Goal: Task Accomplishment & Management: Complete application form

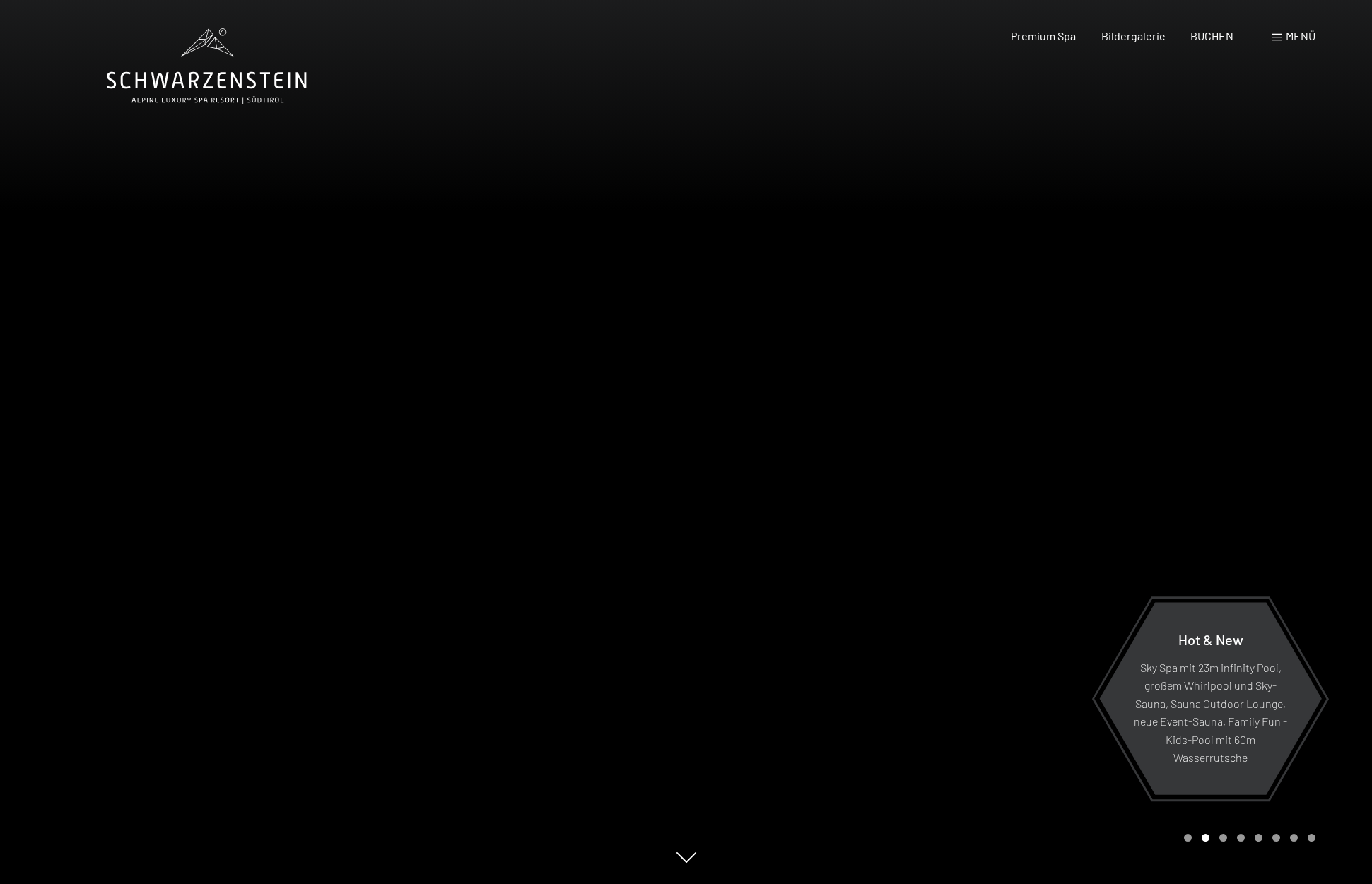
click at [1304, 44] on div "Buchen Anfragen Premium Spa Bildergalerie BUCHEN Menü DE IT EN Gutschein Bilder…" at bounding box center [1138, 36] width 354 height 15
click at [1291, 41] on span "Menü" at bounding box center [1300, 36] width 30 height 13
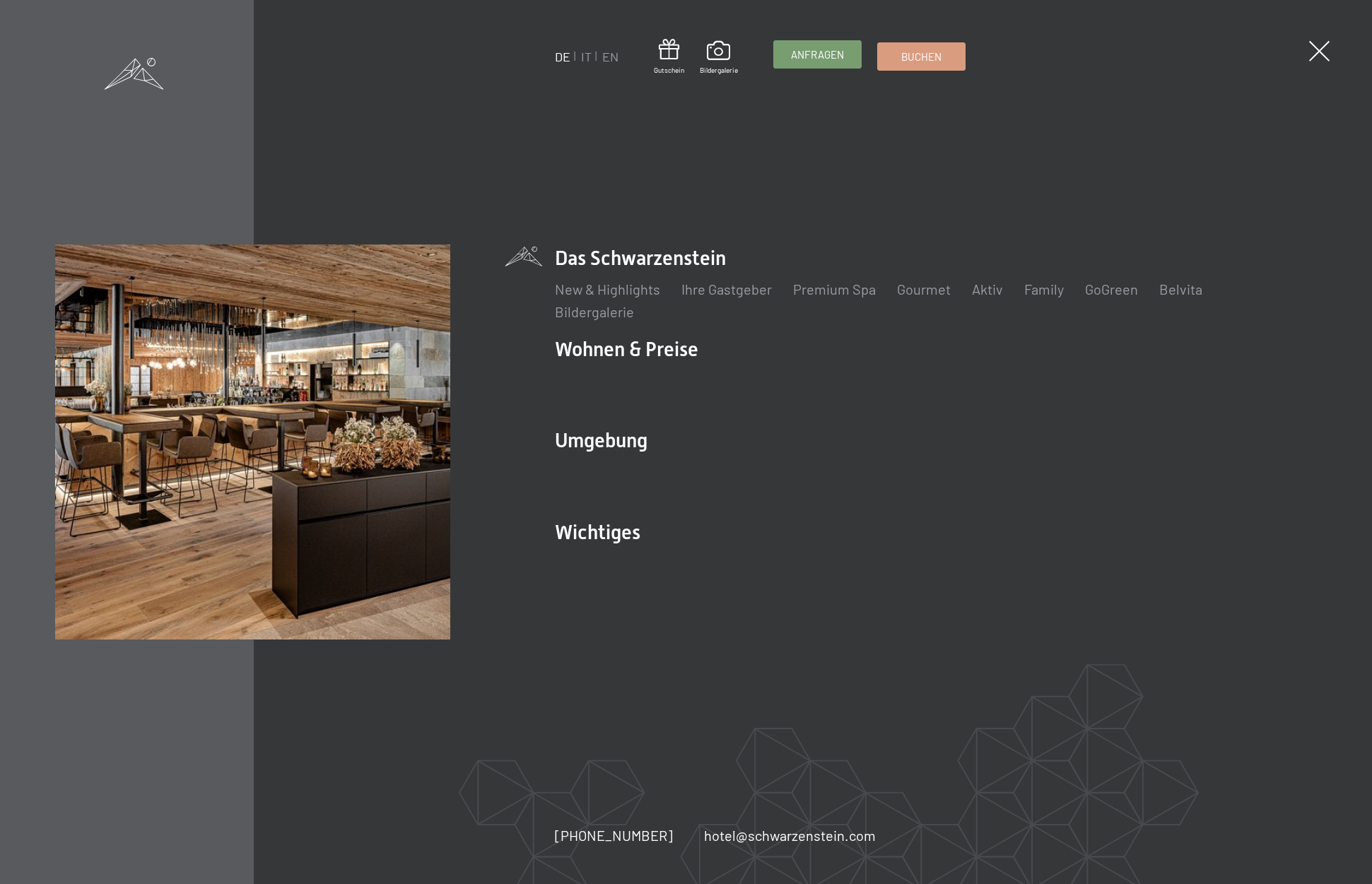
click at [794, 48] on span "Anfragen" at bounding box center [817, 55] width 53 height 15
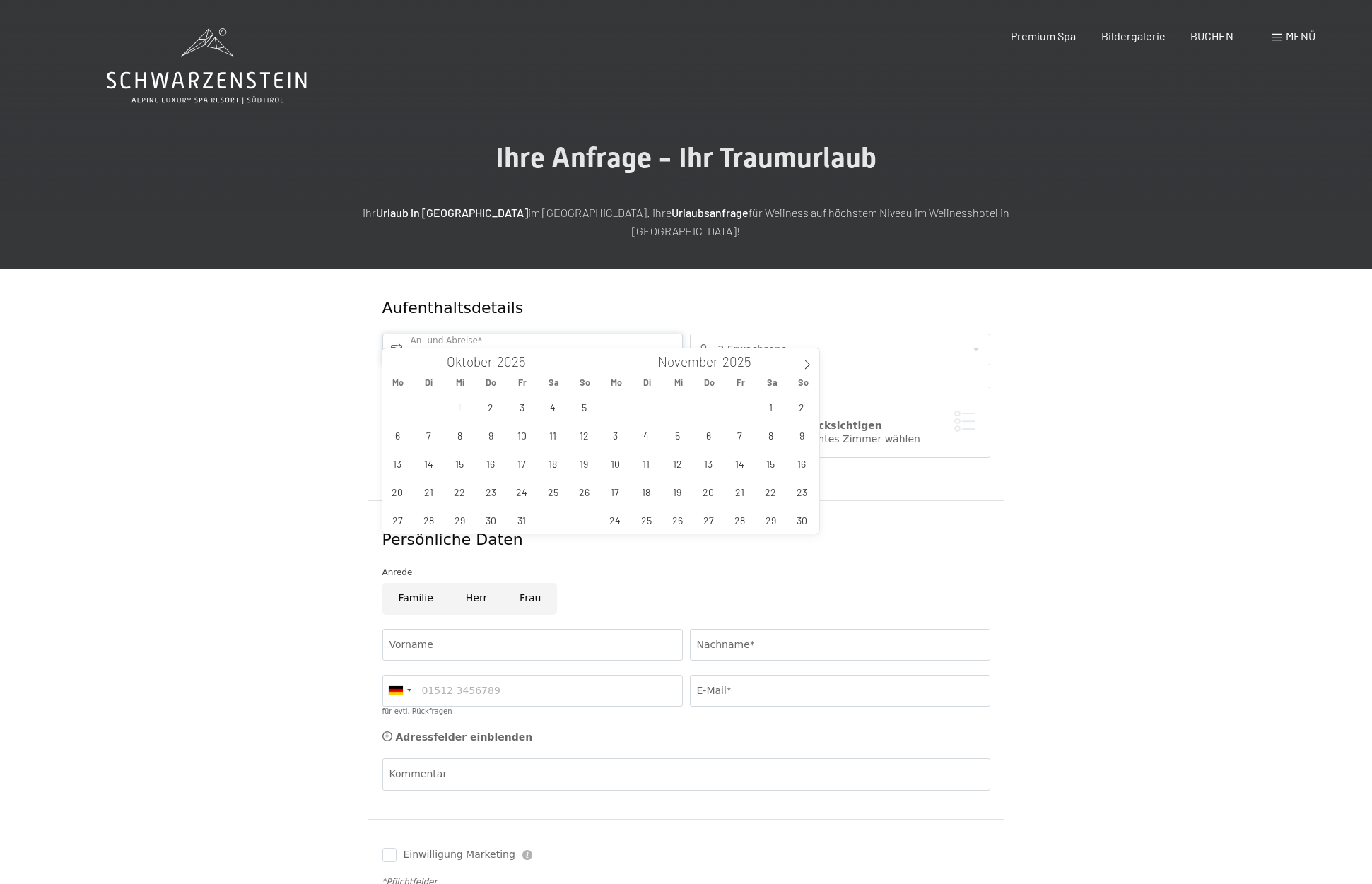
click at [507, 334] on input "text" at bounding box center [532, 350] width 300 height 32
click at [518, 488] on span "24" at bounding box center [522, 491] width 28 height 28
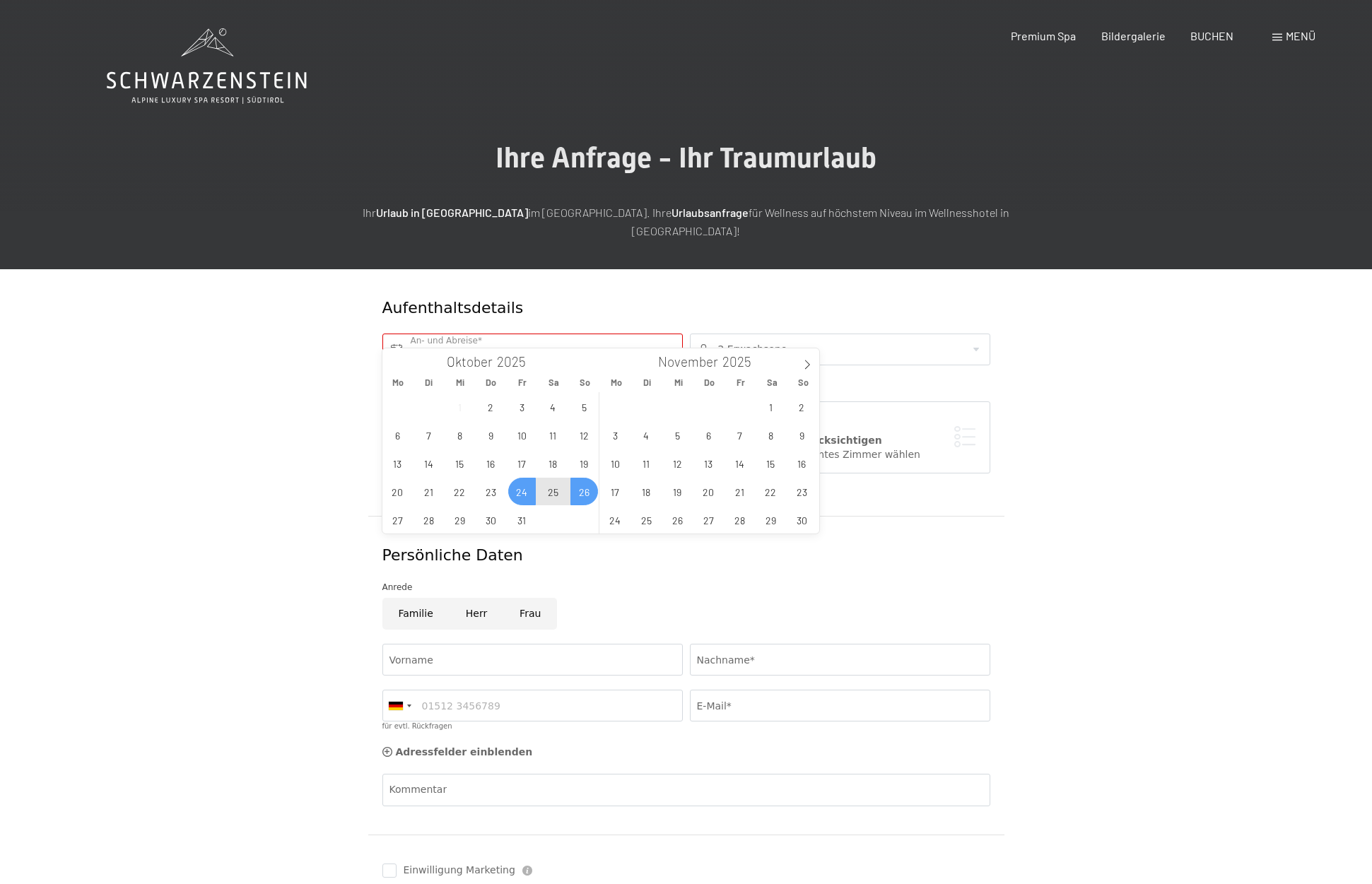
click at [580, 488] on span "26" at bounding box center [584, 491] width 28 height 28
type input "Fr. 24.10.2025 - So. 26.10.2025"
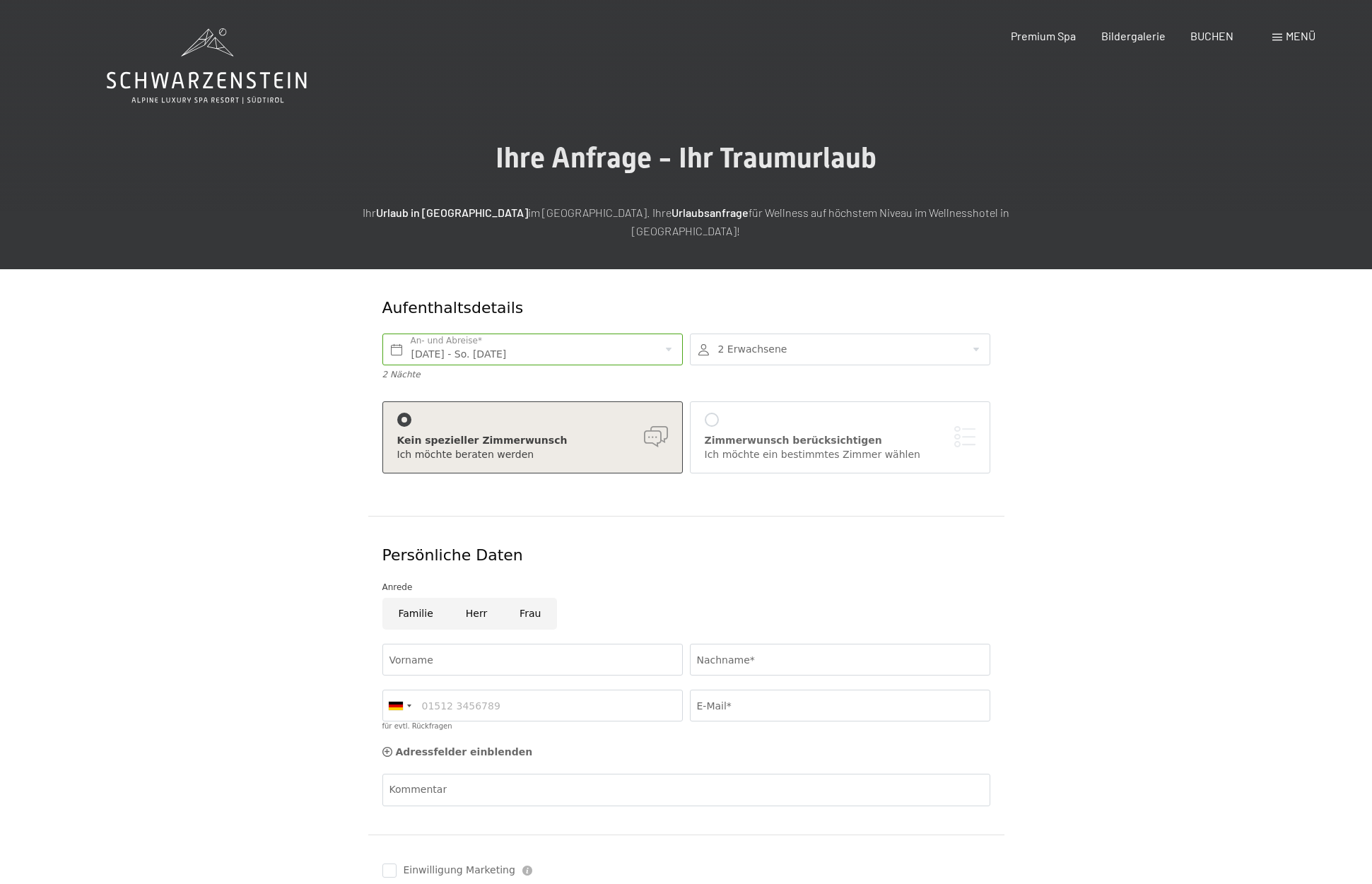
click at [771, 448] on div "Ich möchte ein bestimmtes Zimmer wählen" at bounding box center [840, 455] width 271 height 14
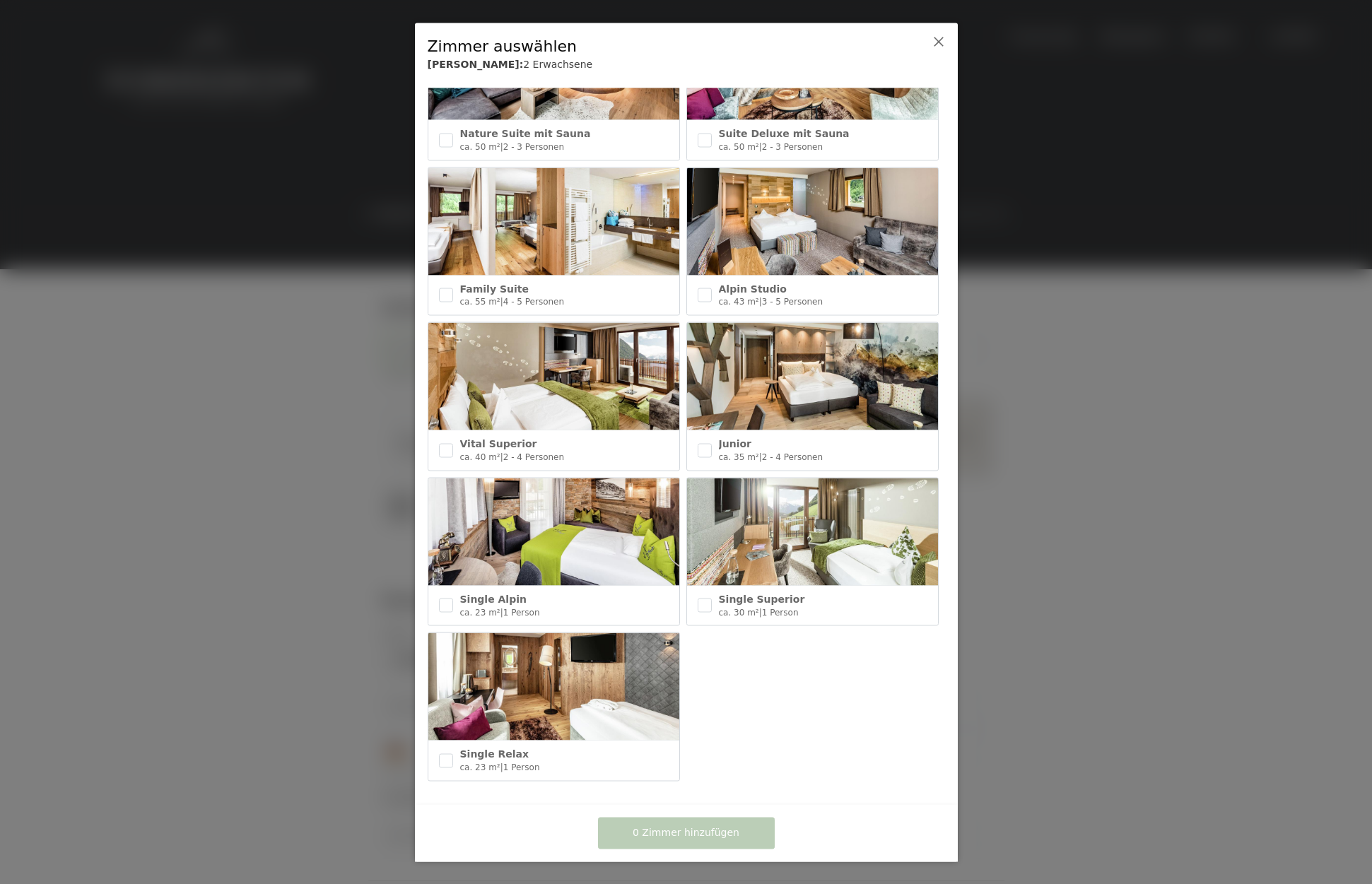
scroll to position [408, 0]
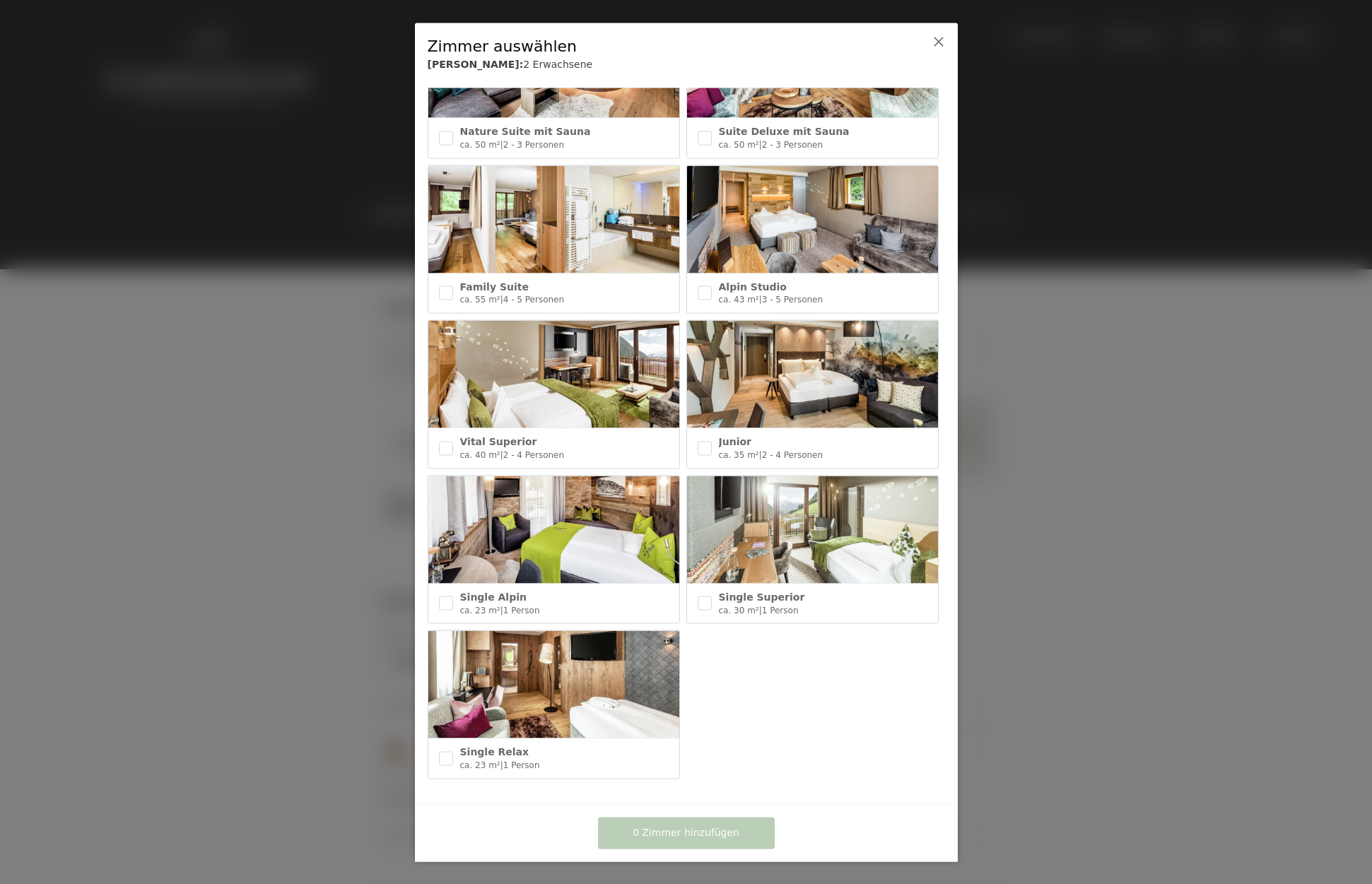
click at [766, 374] on img at bounding box center [813, 374] width 251 height 107
checkbox input "true"
click at [705, 834] on span "1 Zimmer hinzufügen" at bounding box center [686, 833] width 107 height 14
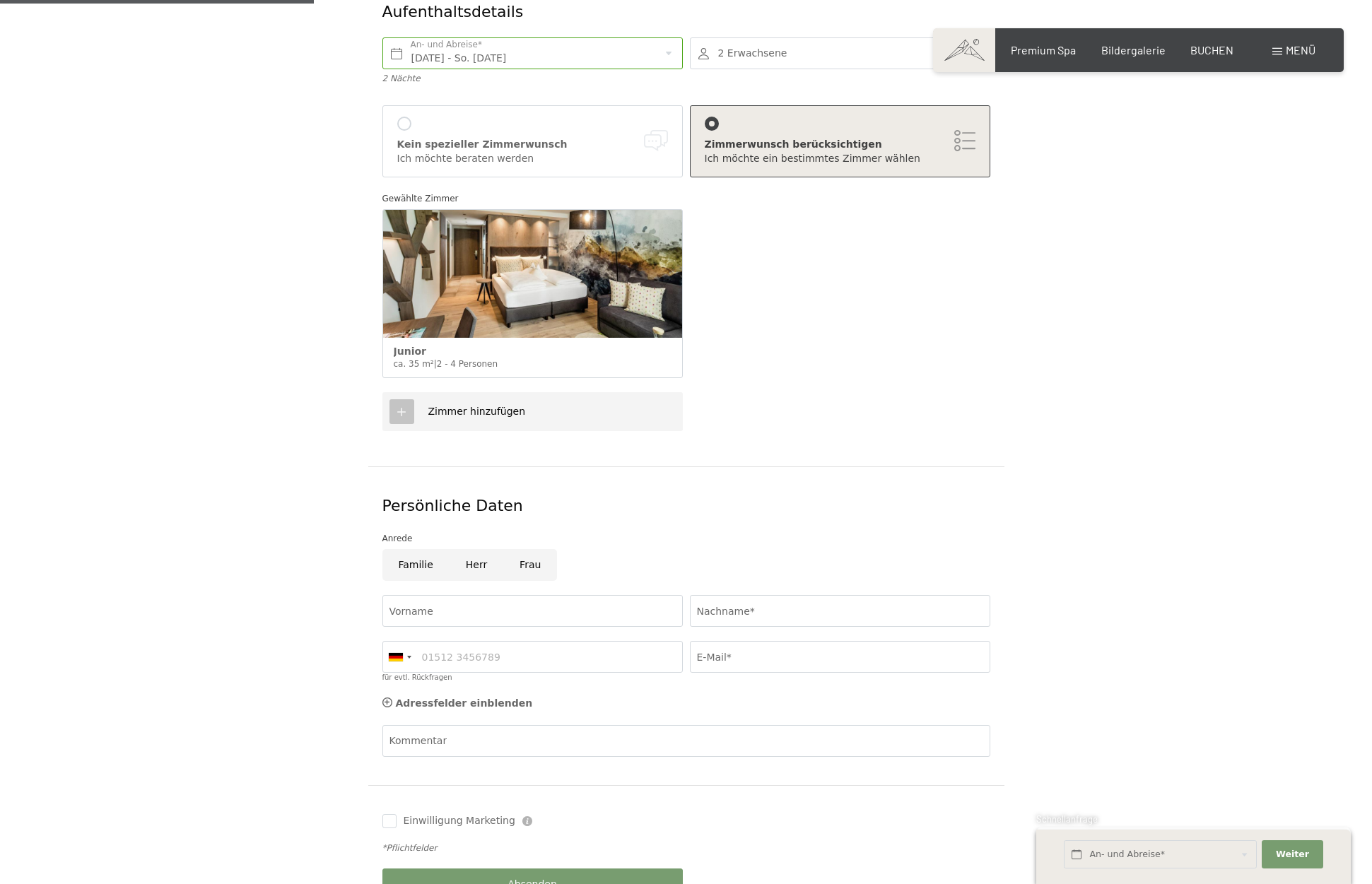
scroll to position [300, 0]
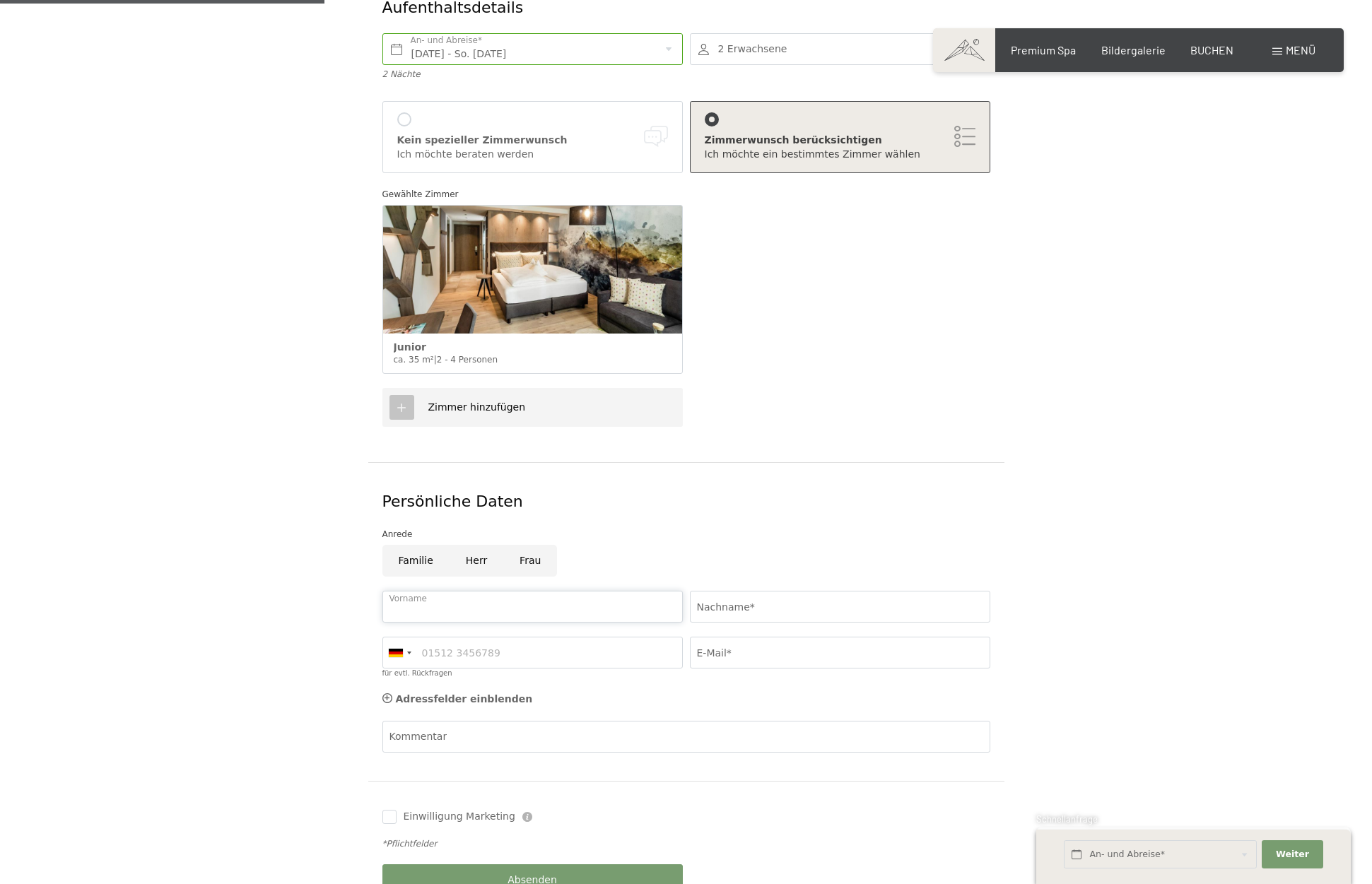
click at [502, 595] on input "Vorname" at bounding box center [532, 607] width 300 height 32
type input "Julia"
type input "Huber"
click at [730, 640] on input "E-Mail*" at bounding box center [840, 653] width 300 height 32
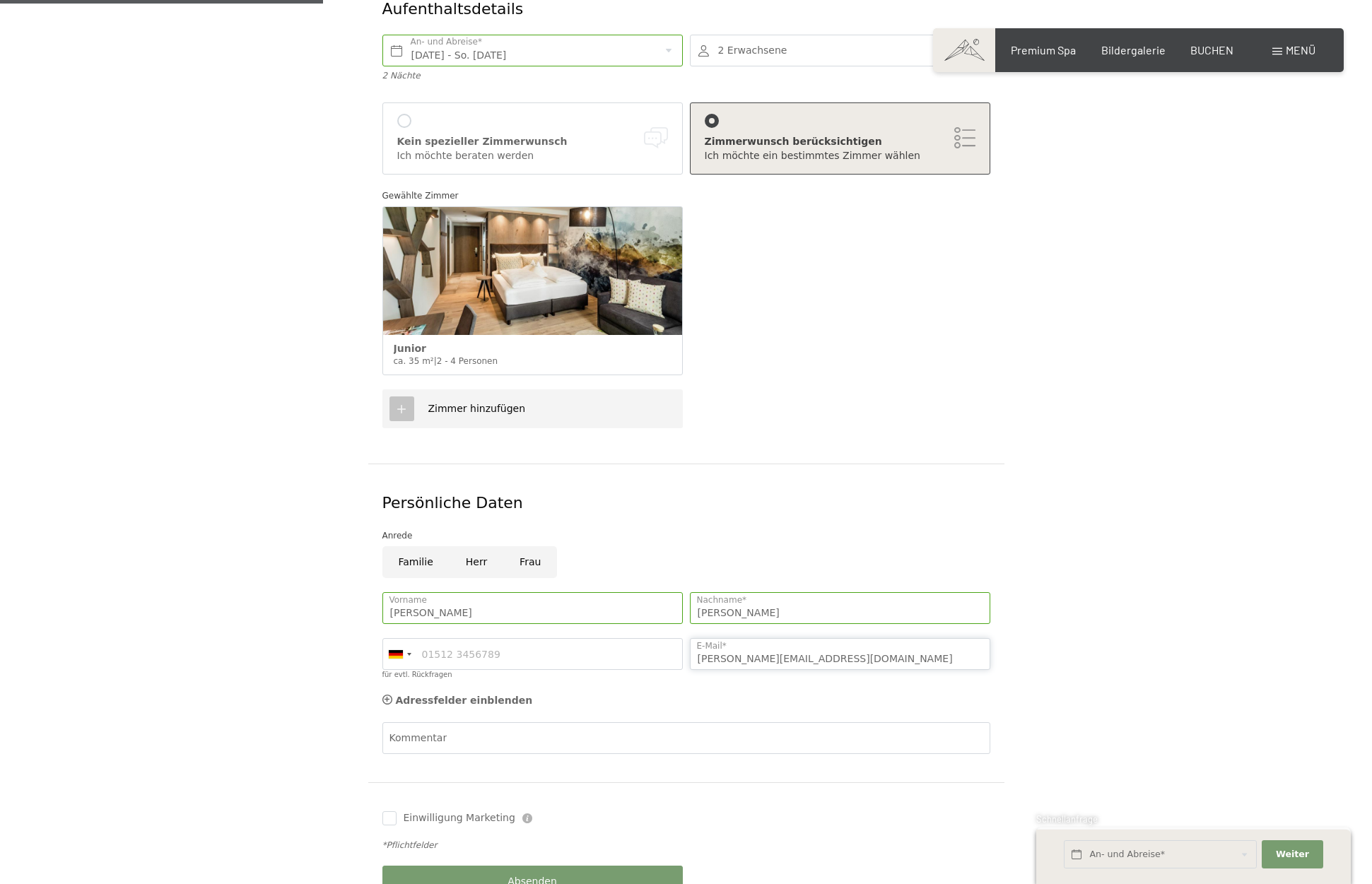
type input "huber.julia1@gmx.at"
click at [506, 645] on input "für evtl. Rückfragen" at bounding box center [532, 654] width 300 height 32
click at [406, 640] on div at bounding box center [399, 654] width 33 height 31
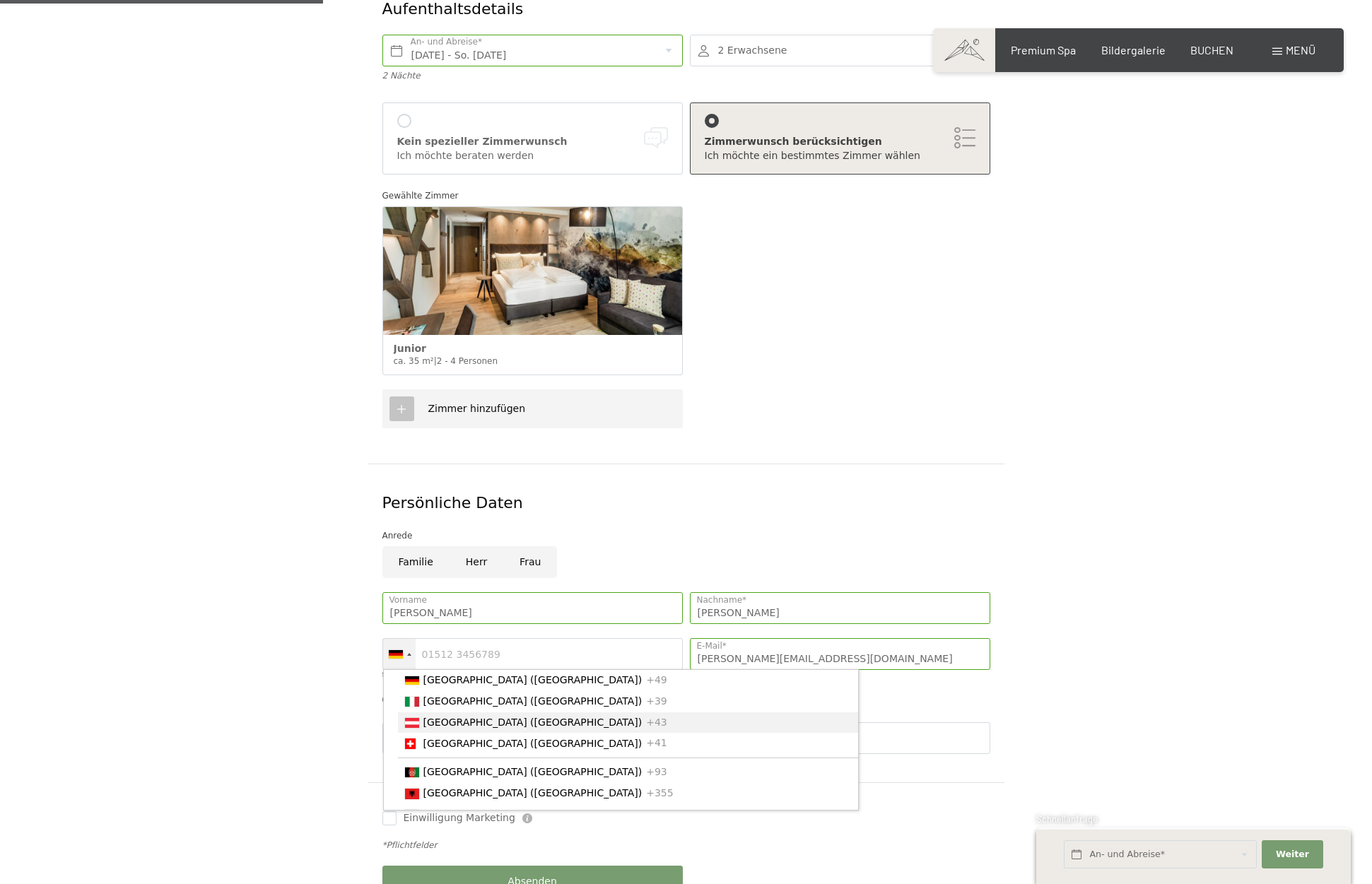
click at [416, 718] on div "List of countries" at bounding box center [412, 723] width 14 height 10
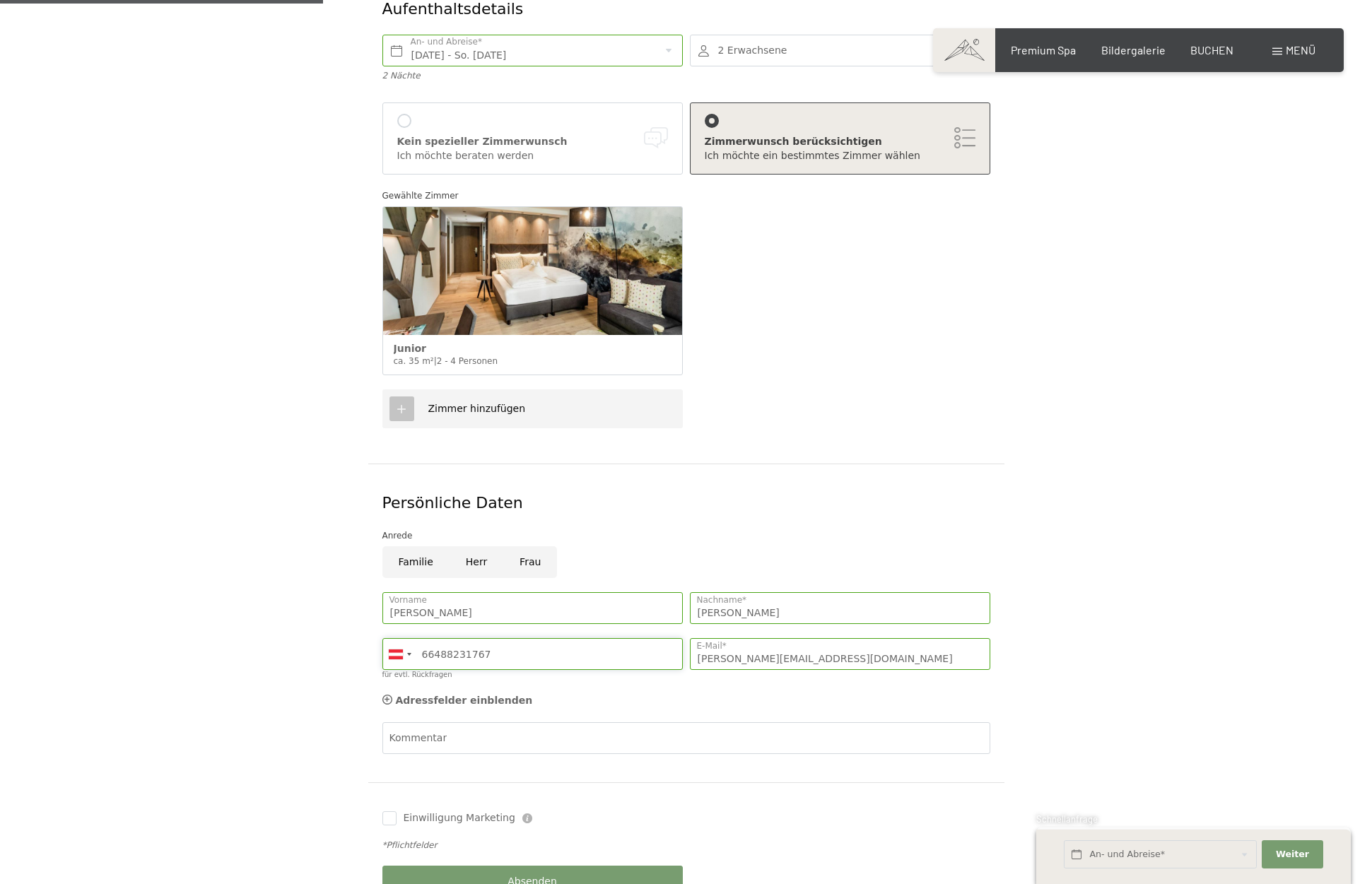
type input "66488231767"
click at [293, 701] on form "Aufenthaltsdetails Fr. 24.10.2025 - So. 26.10.2025 An- und Abreise* 2 Nächte 2 …" at bounding box center [686, 447] width 965 height 956
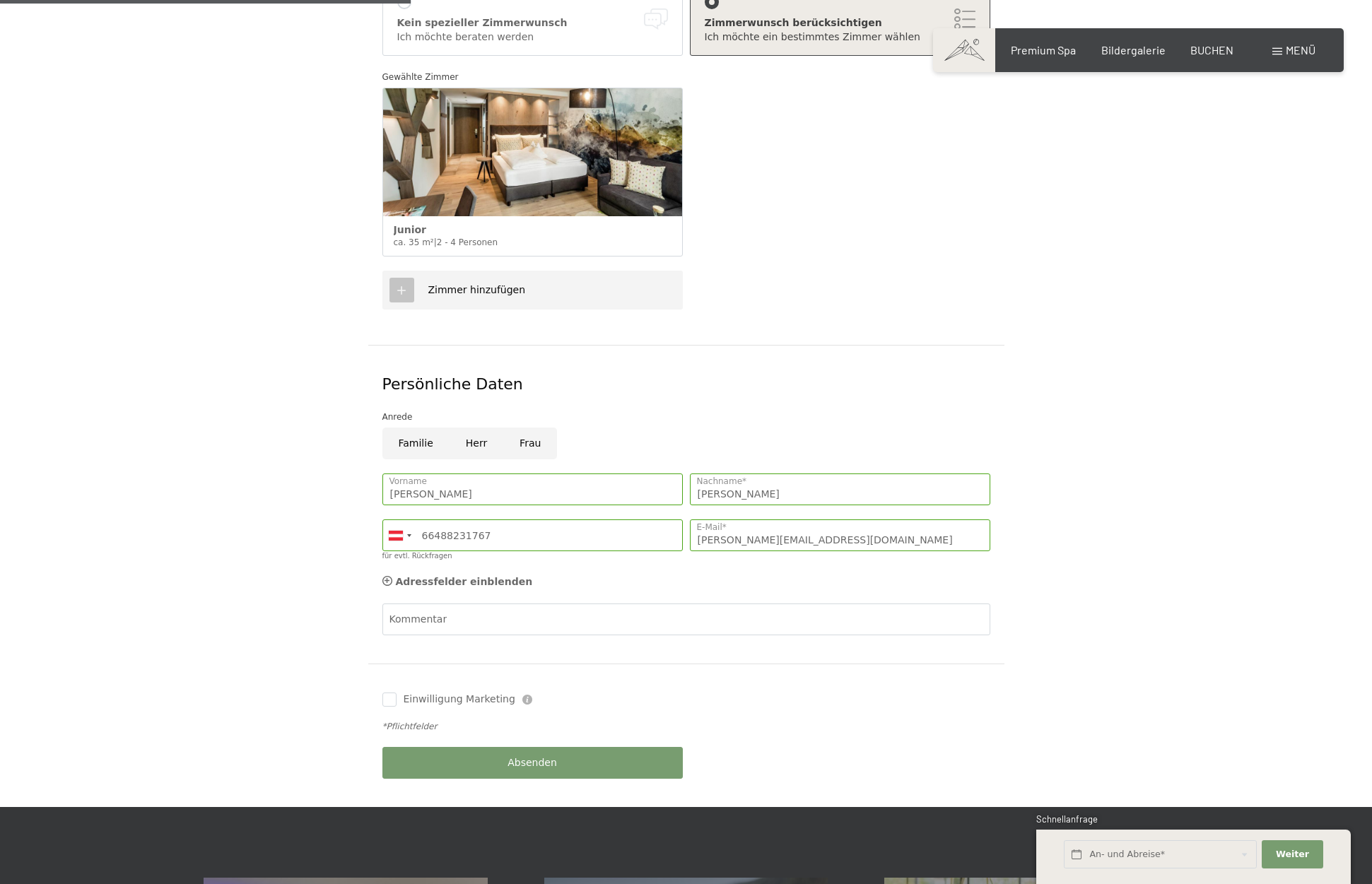
scroll to position [423, 0]
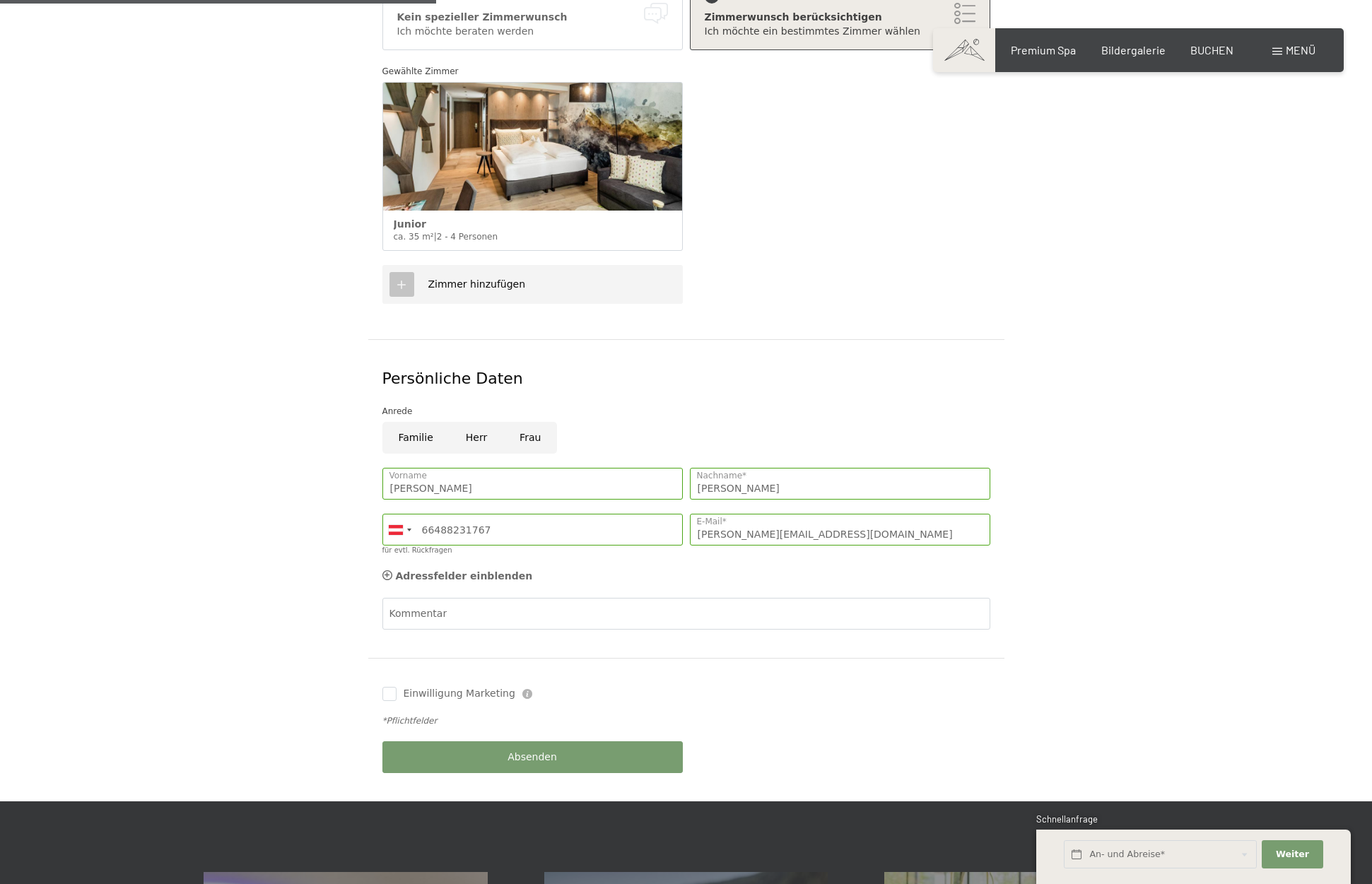
click at [535, 422] on input "Frau" at bounding box center [530, 438] width 54 height 32
radio input "true"
click at [554, 751] on span "Absenden" at bounding box center [532, 758] width 50 height 14
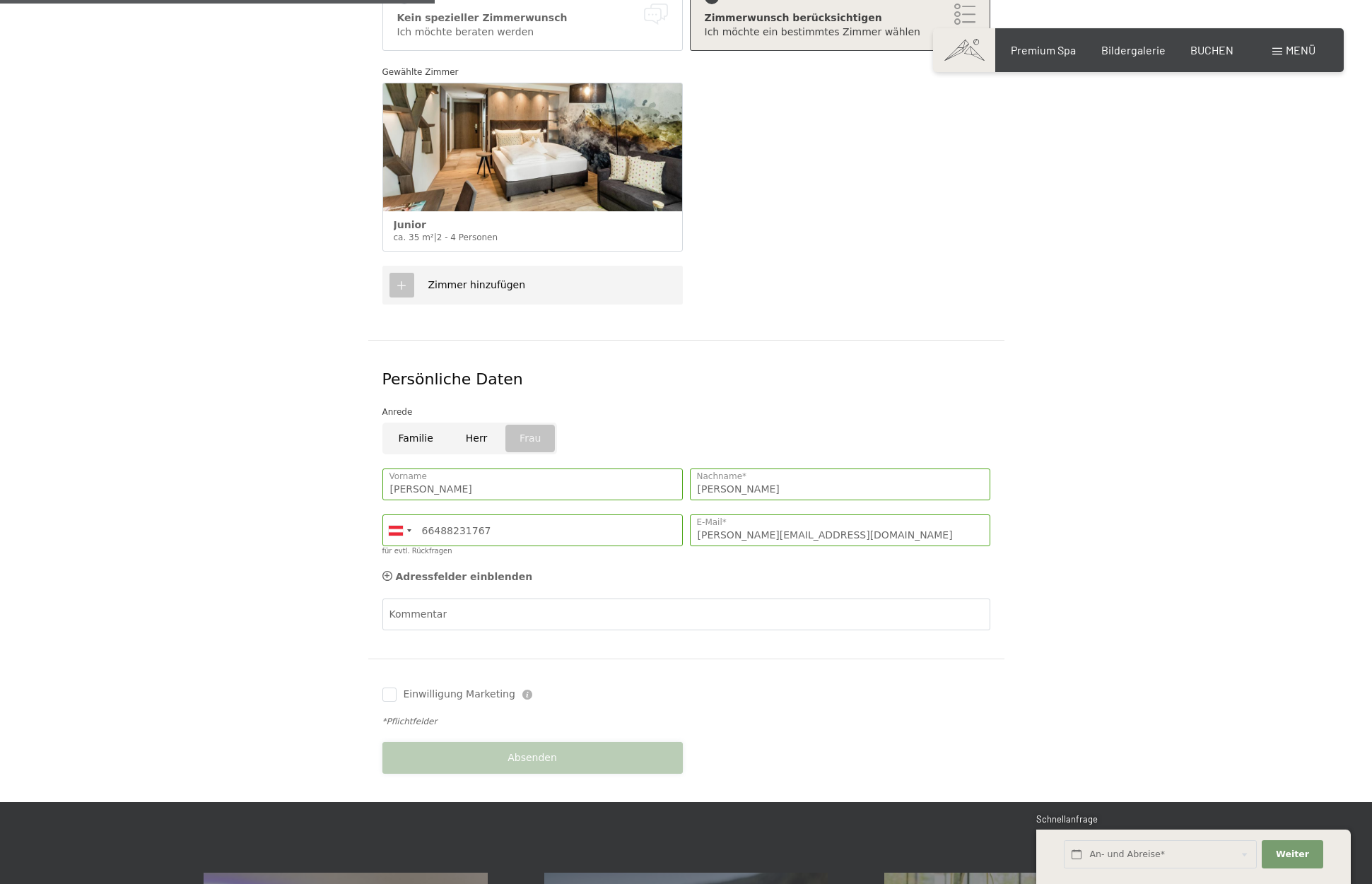
scroll to position [422, 0]
